Goal: Check status: Verify the current state of an ongoing process or item

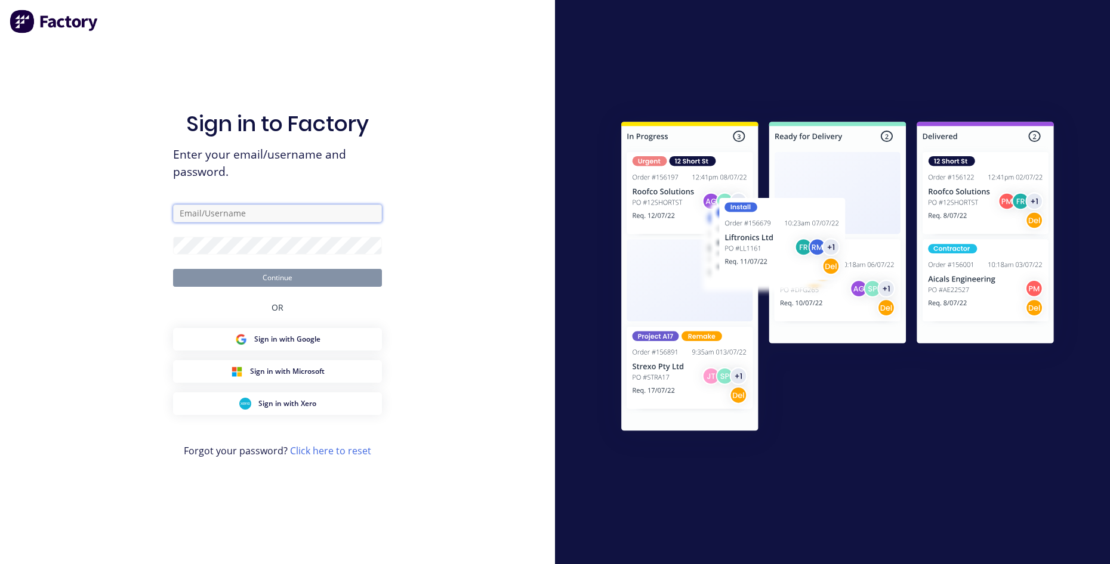
type input "[EMAIL_ADDRESS][DOMAIN_NAME]"
click at [281, 278] on button "Continue" at bounding box center [277, 278] width 209 height 18
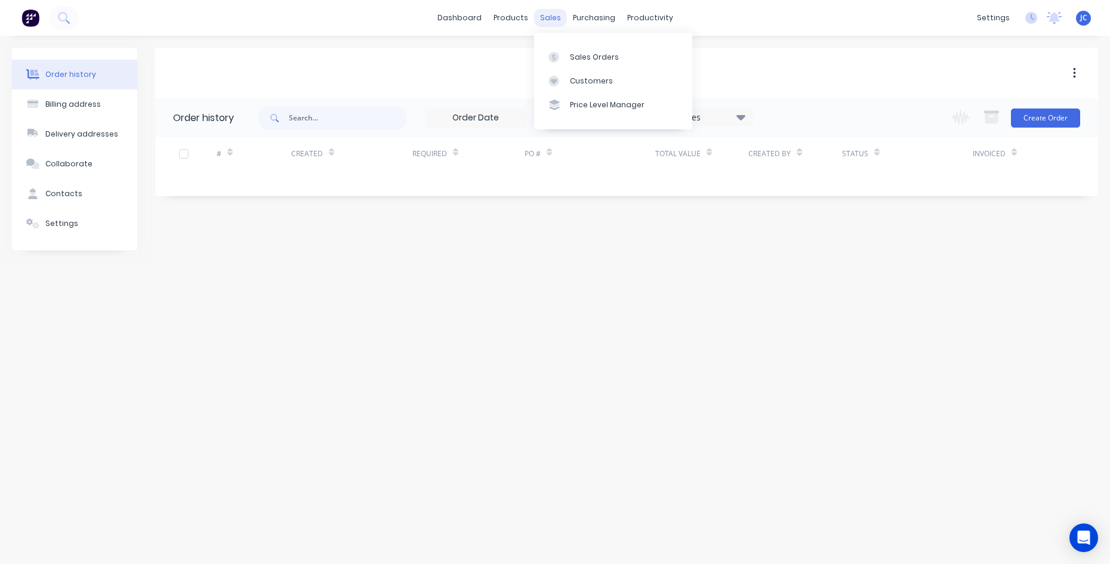
click at [548, 21] on div "sales" at bounding box center [550, 18] width 33 height 18
click at [567, 55] on link "Sales Orders" at bounding box center [613, 57] width 158 height 24
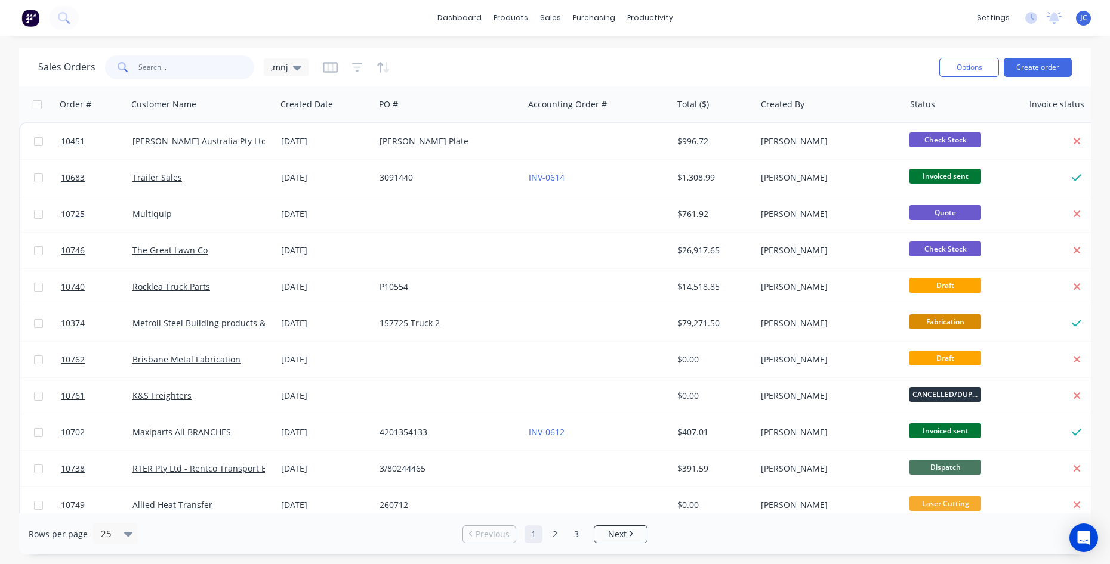
click at [166, 63] on input "text" at bounding box center [196, 67] width 116 height 24
type input "explore"
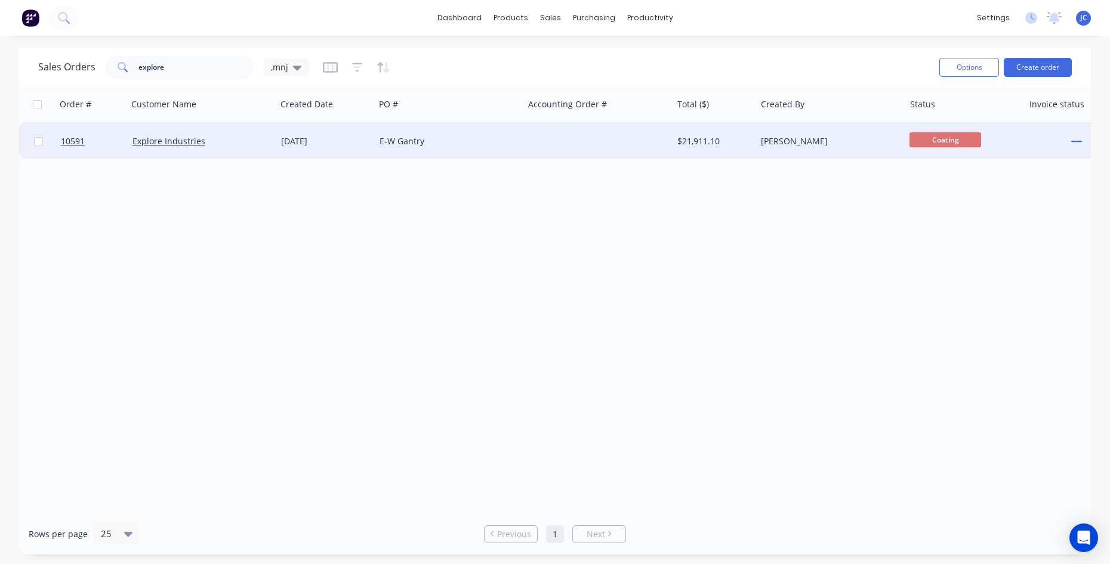
click at [229, 150] on div "Explore Industries" at bounding box center [202, 142] width 149 height 36
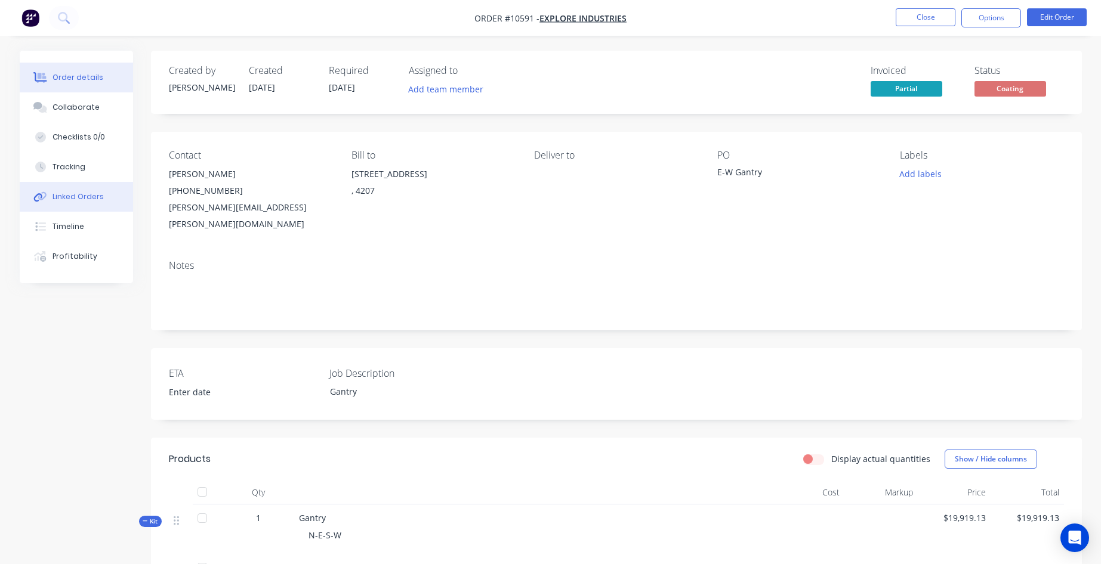
click at [73, 202] on div "Linked Orders" at bounding box center [78, 197] width 51 height 11
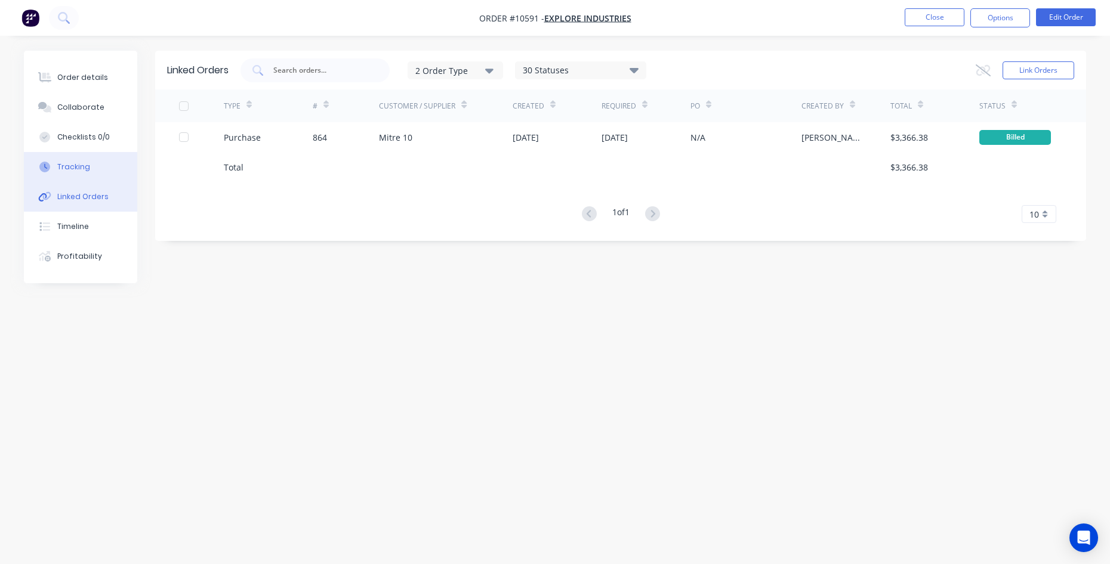
click at [91, 165] on button "Tracking" at bounding box center [80, 167] width 113 height 30
